Goal: Transaction & Acquisition: Book appointment/travel/reservation

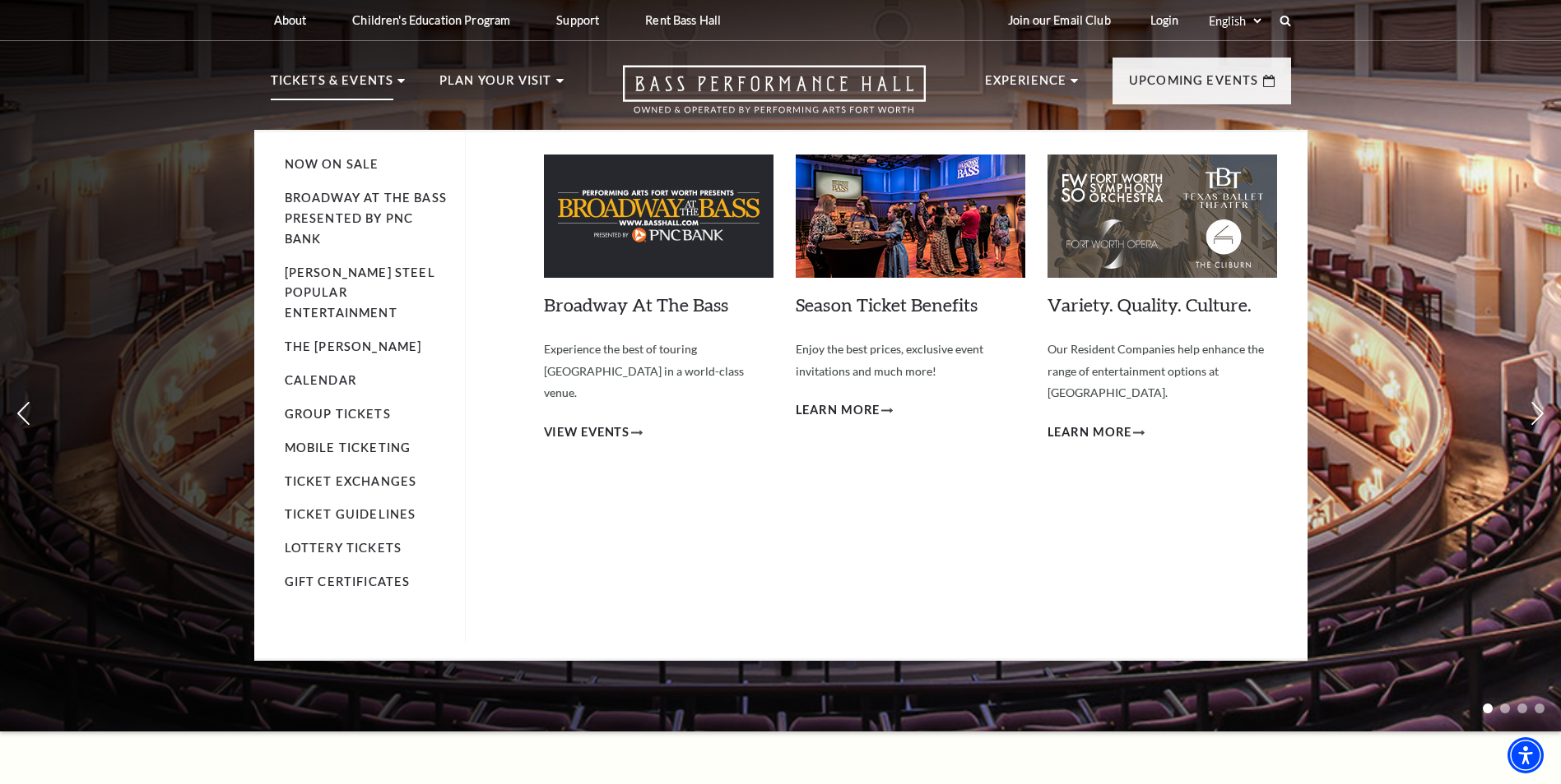
click at [317, 88] on p "Tickets & Events" at bounding box center [333, 86] width 124 height 30
click at [349, 93] on p "Tickets & Events" at bounding box center [333, 86] width 124 height 30
click at [329, 161] on link "Now On Sale" at bounding box center [332, 164] width 94 height 14
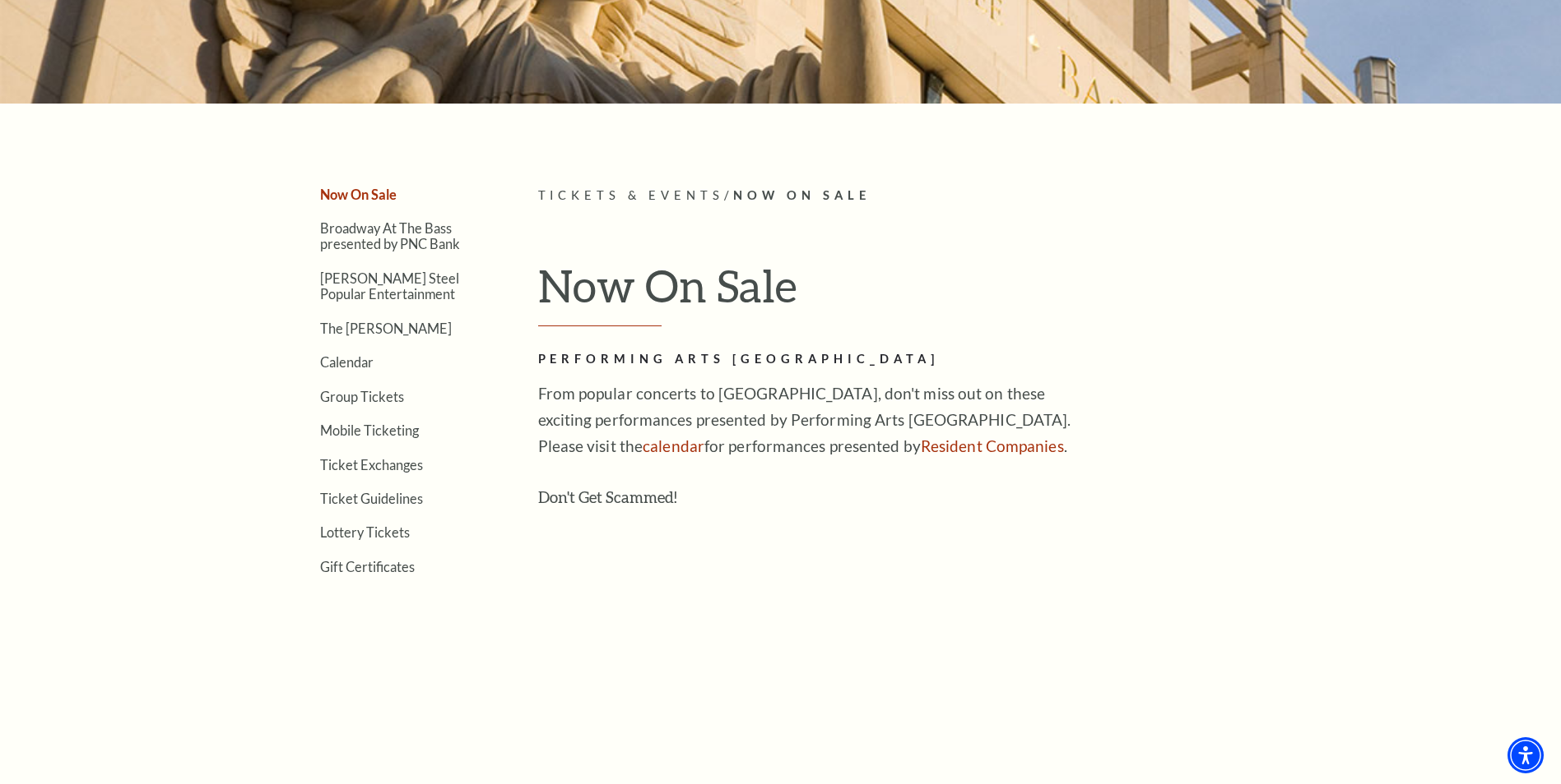
scroll to position [329, 0]
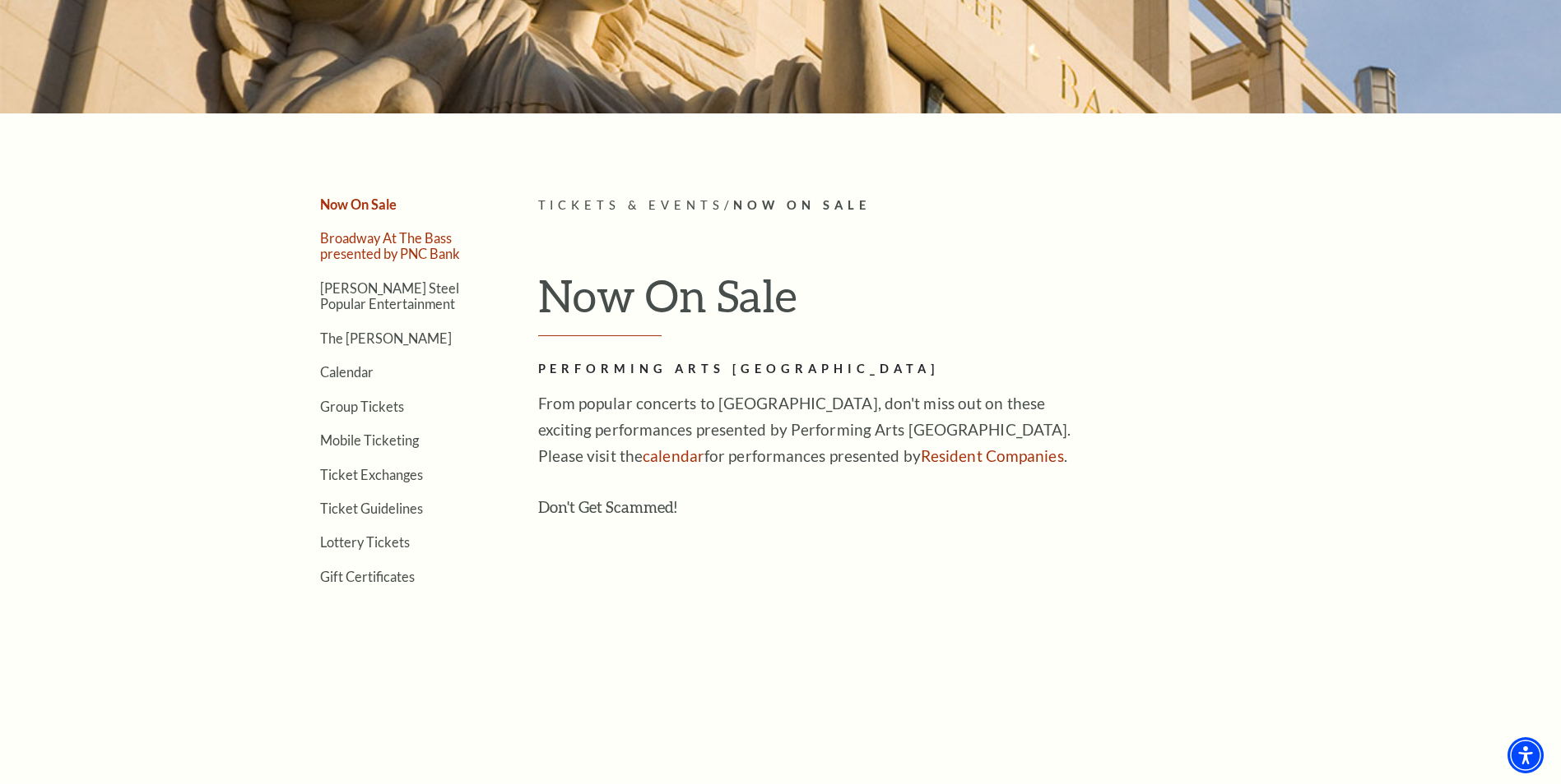
click at [371, 249] on link "Broadway At The Bass presented by PNC Bank" at bounding box center [390, 245] width 139 height 31
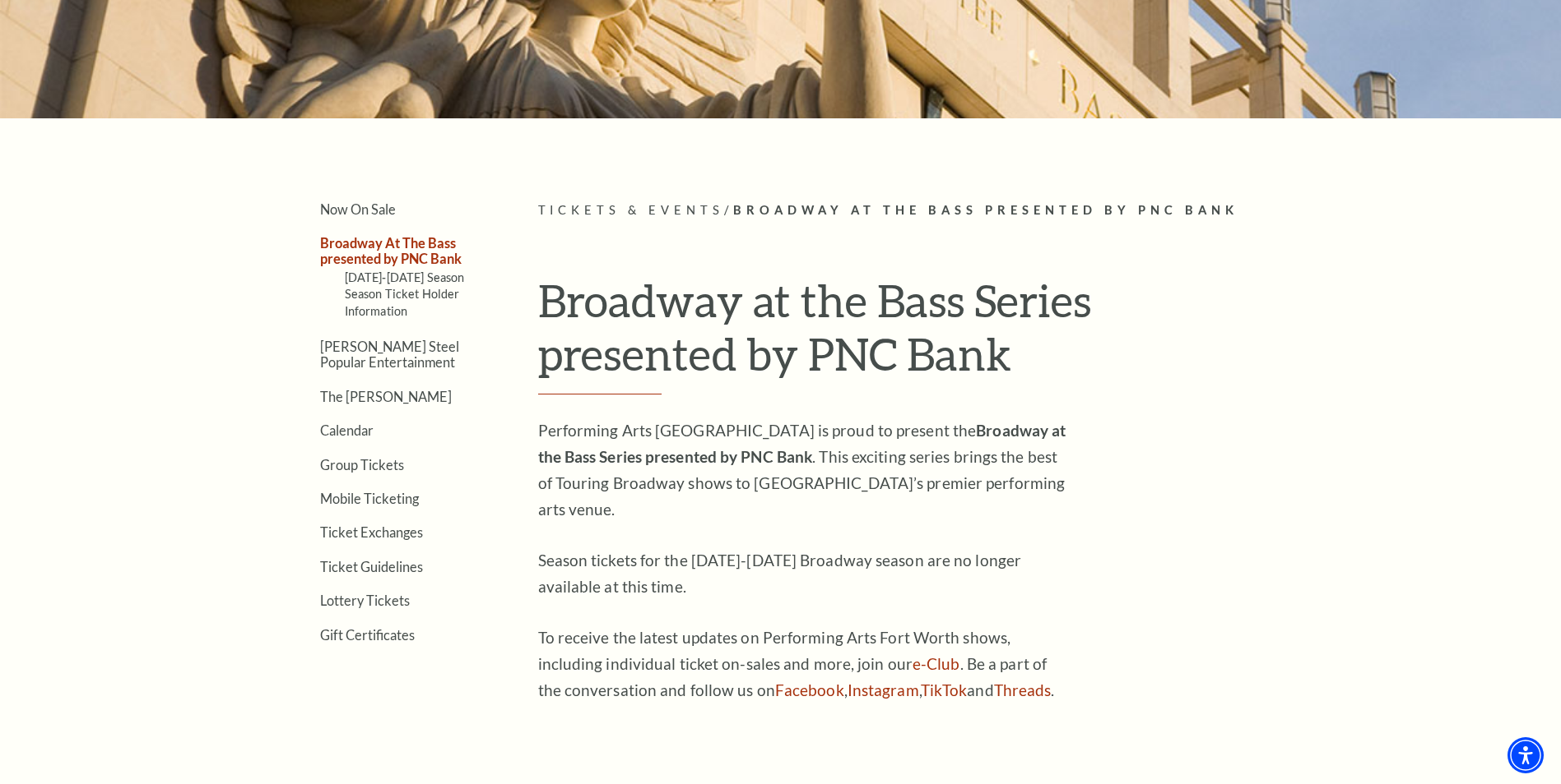
scroll to position [329, 0]
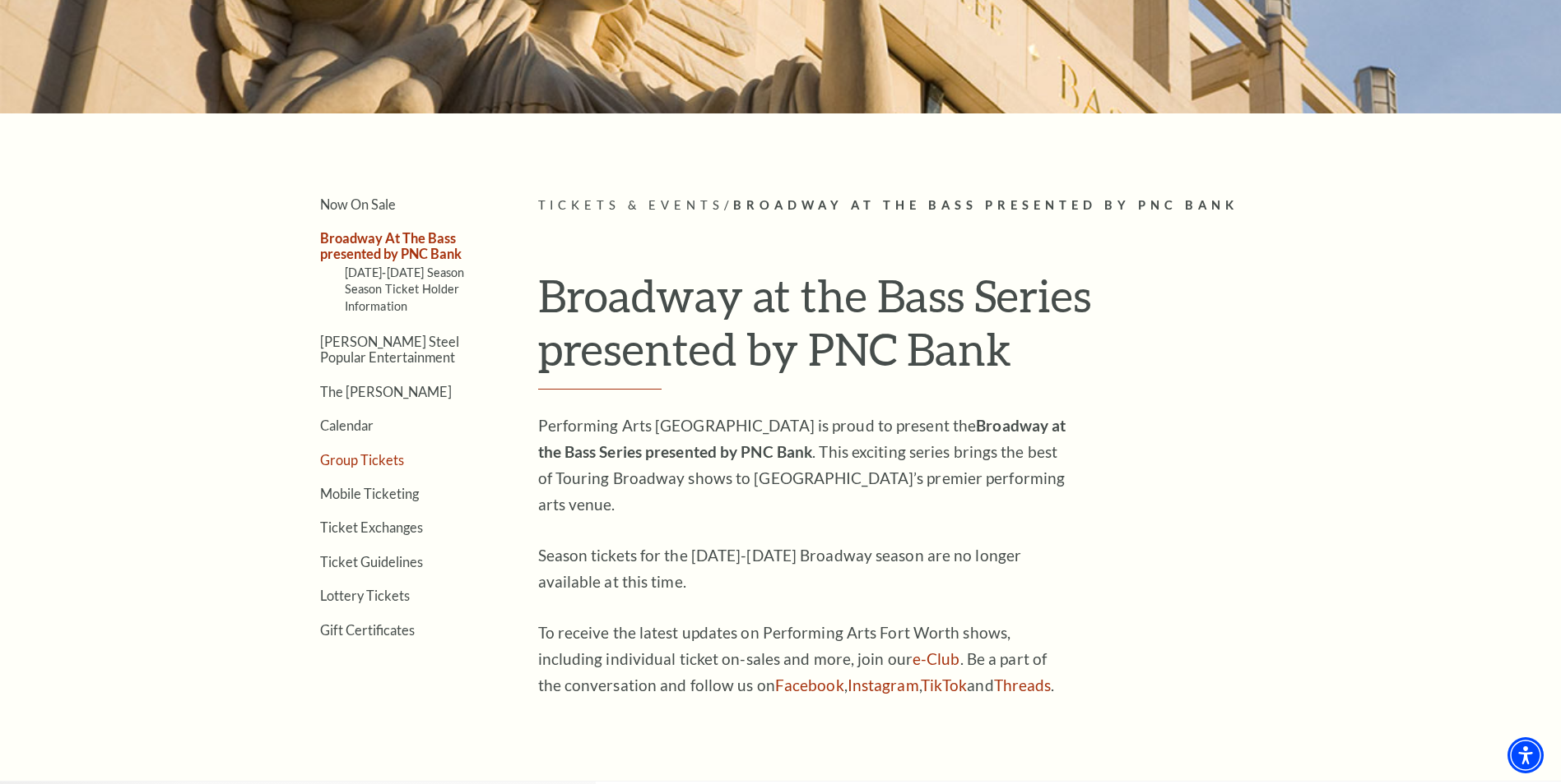
click at [349, 459] on link "Group Tickets" at bounding box center [362, 460] width 84 height 16
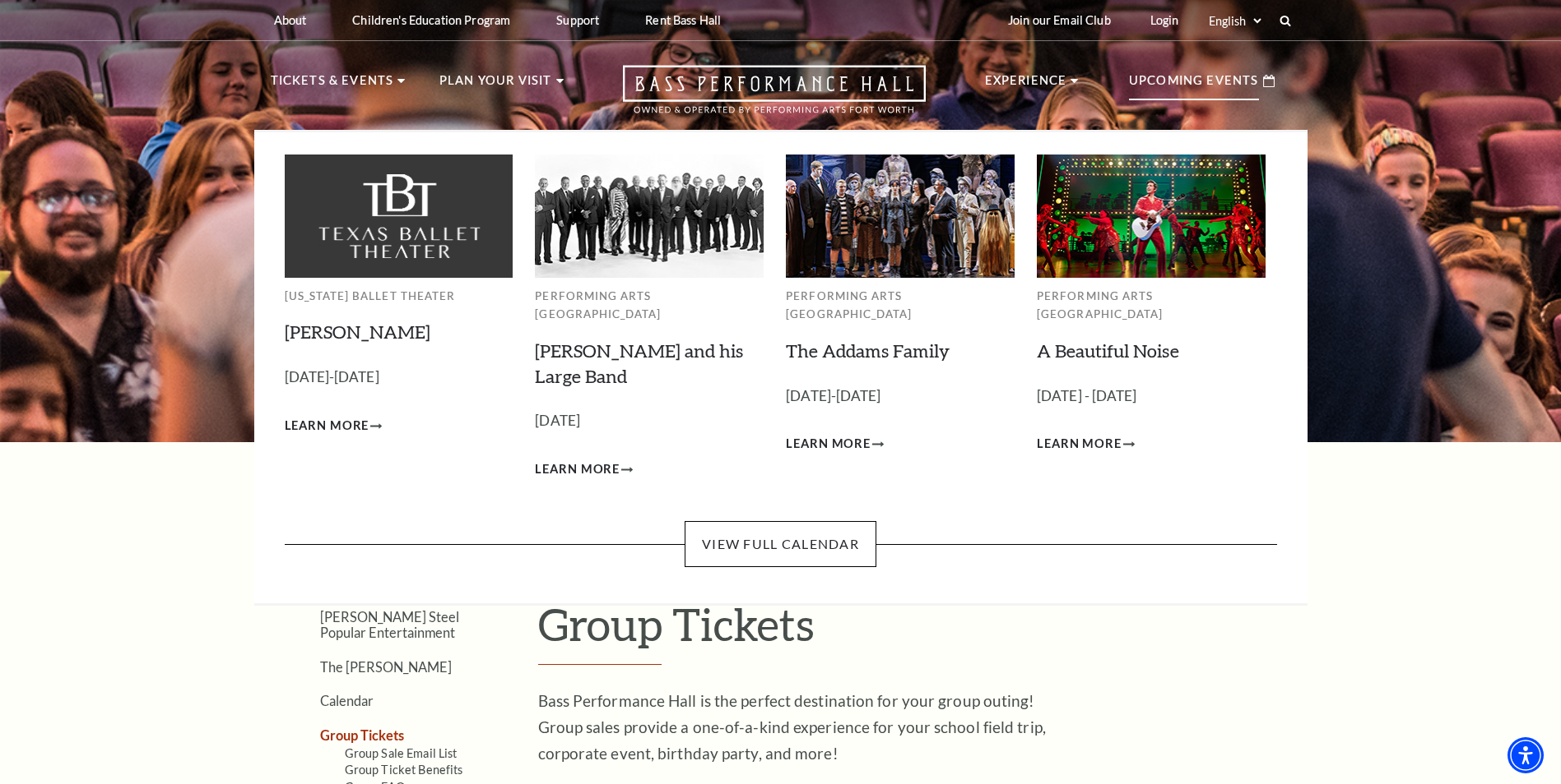
click at [1162, 87] on p "Upcoming Events" at bounding box center [1193, 86] width 130 height 30
click at [799, 521] on link "View Full Calendar" at bounding box center [780, 544] width 191 height 46
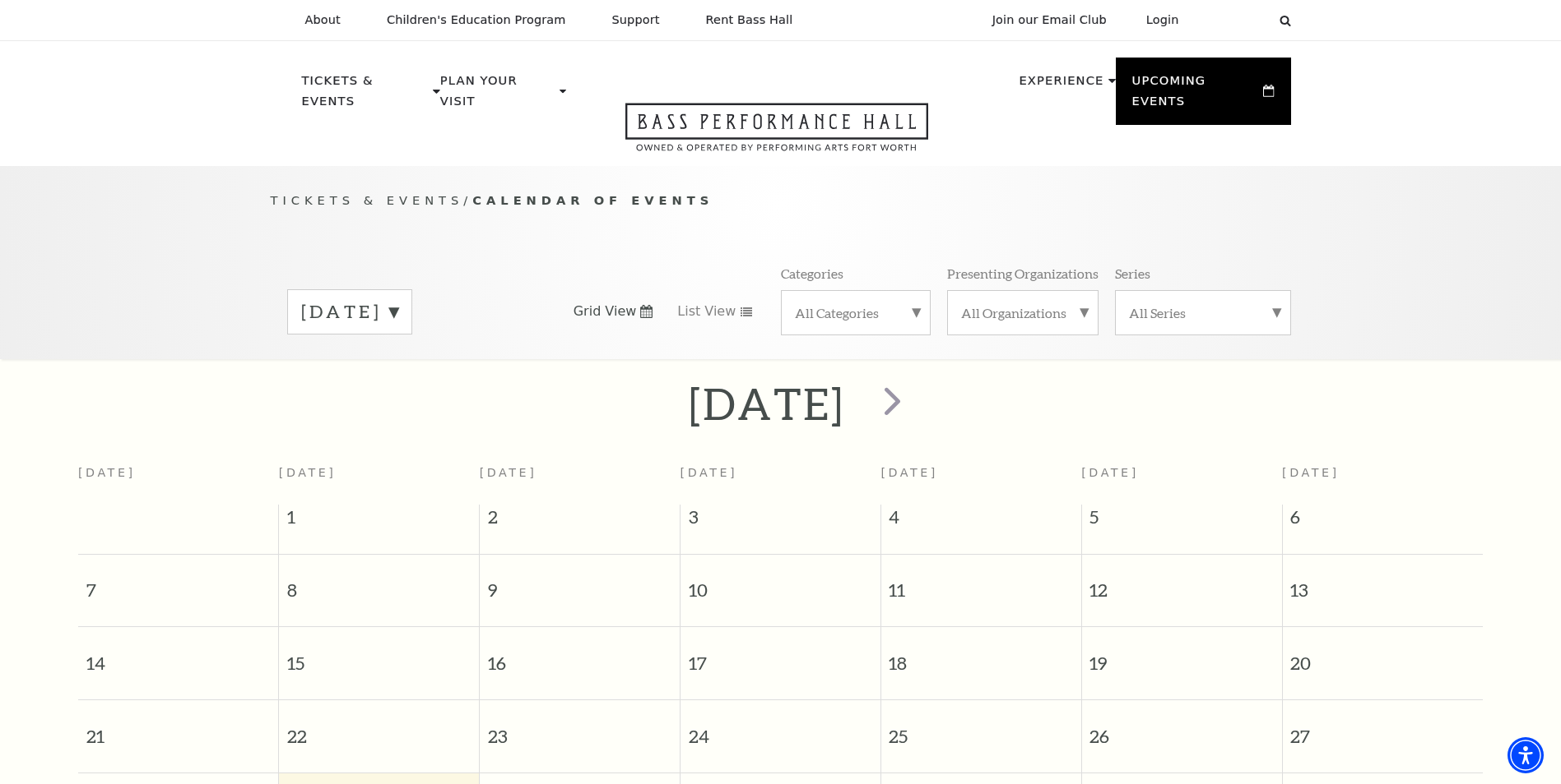
click at [398, 299] on label "[DATE]" at bounding box center [349, 311] width 97 height 26
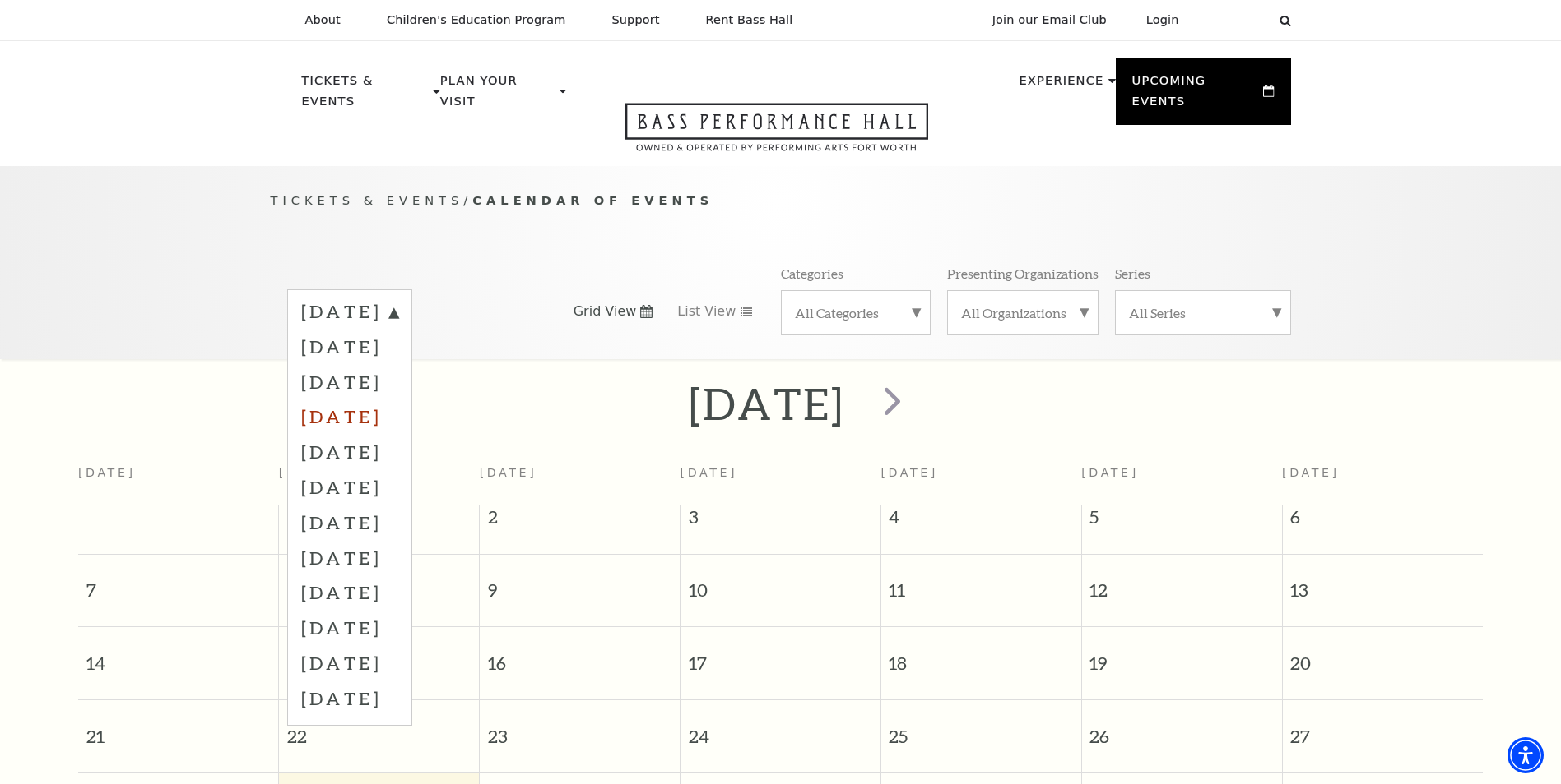
click at [398, 399] on label "[DATE]" at bounding box center [349, 416] width 97 height 35
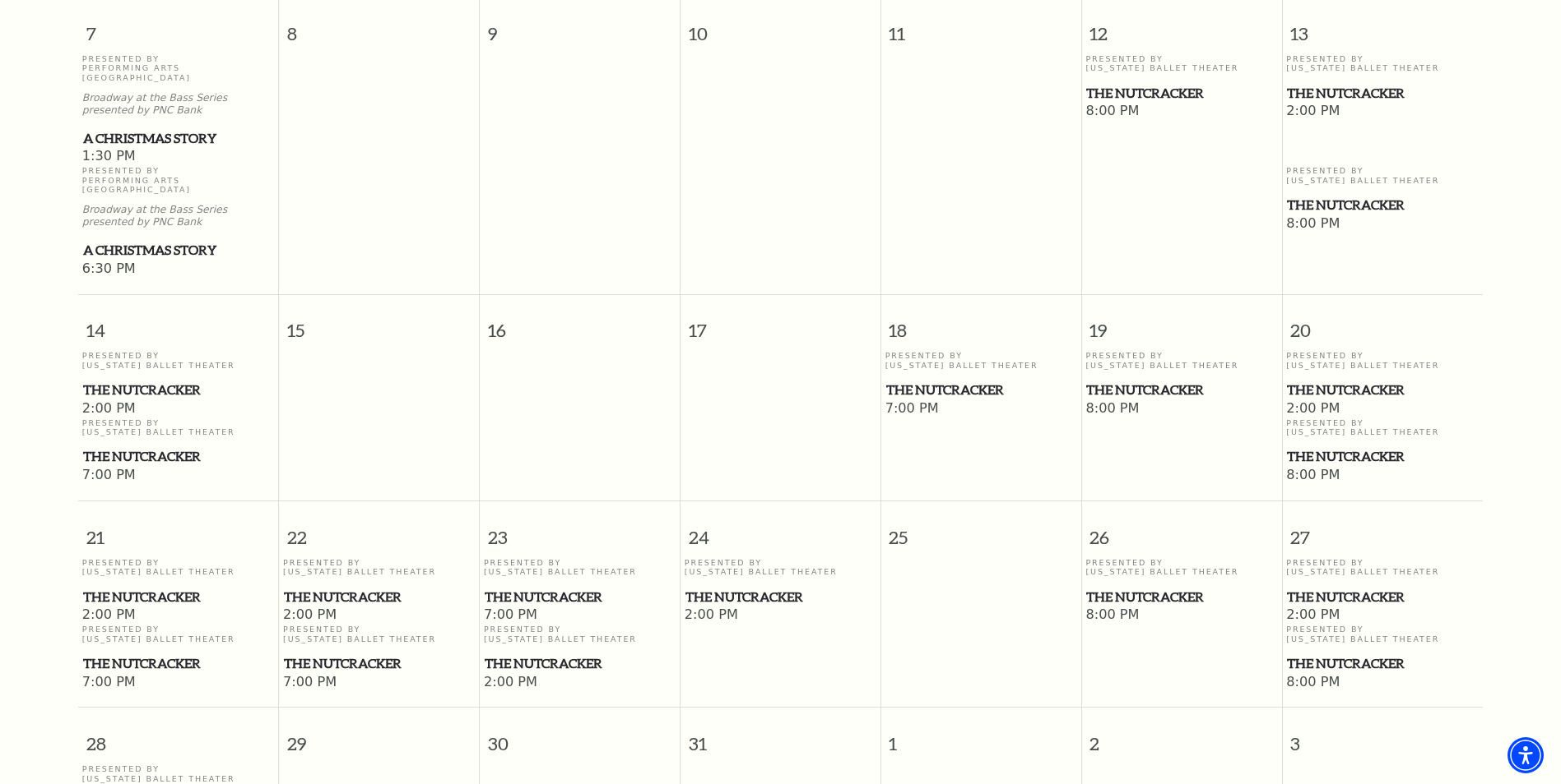
scroll to position [803, 0]
click at [1133, 81] on span "The Nutcracker" at bounding box center [1181, 91] width 190 height 20
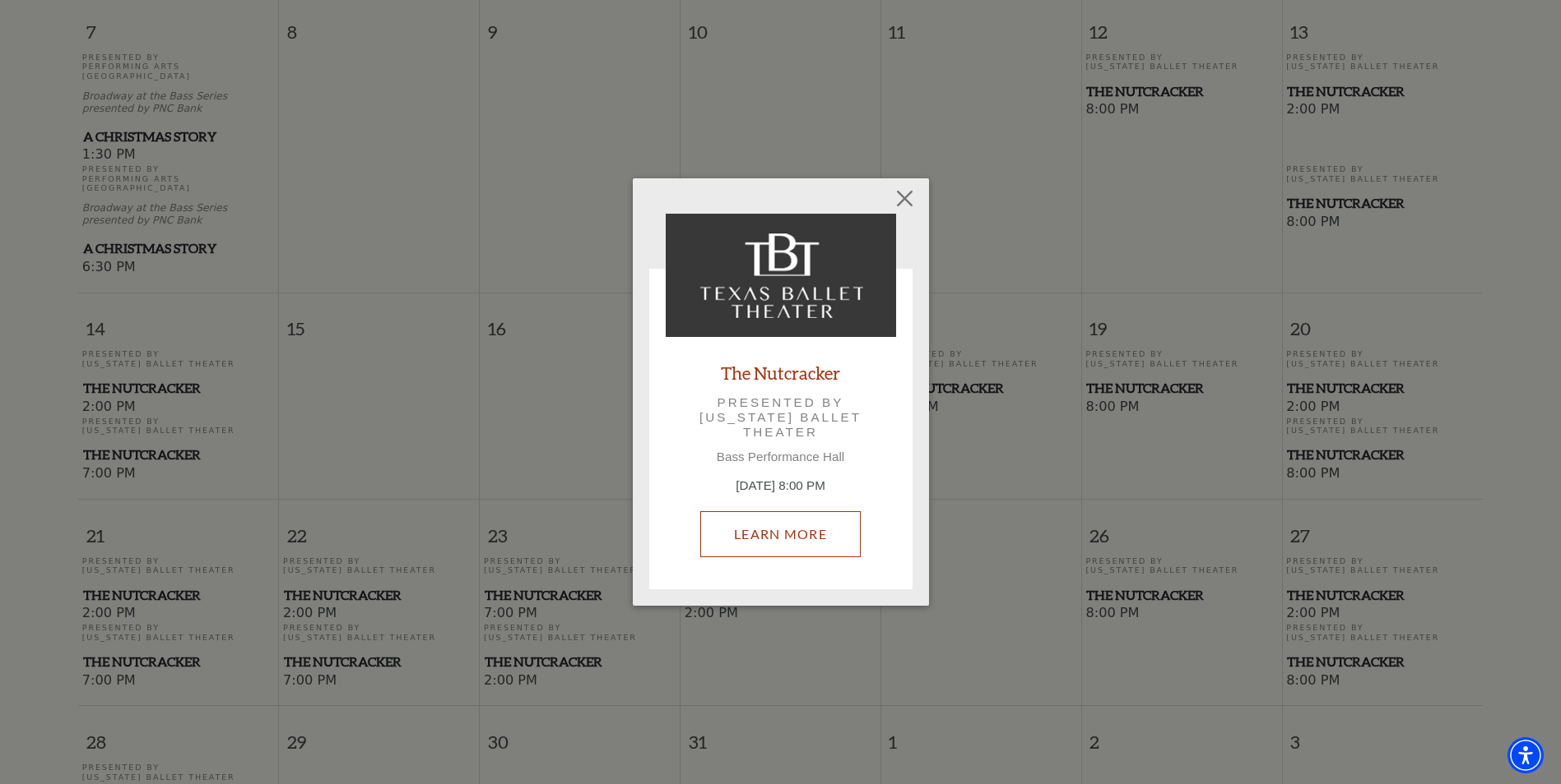
click at [820, 520] on link "Learn More" at bounding box center [780, 534] width 161 height 46
